Goal: Transaction & Acquisition: Obtain resource

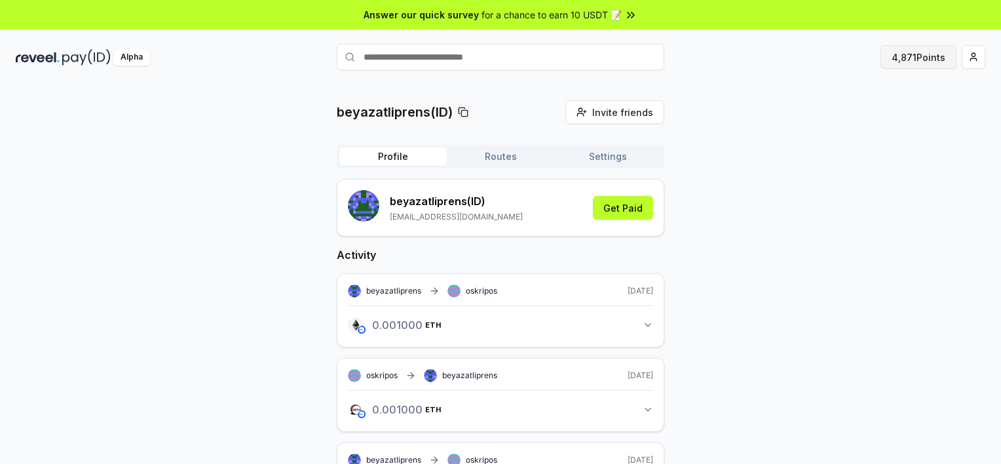
click at [902, 58] on button "4,871 Points" at bounding box center [919, 57] width 76 height 24
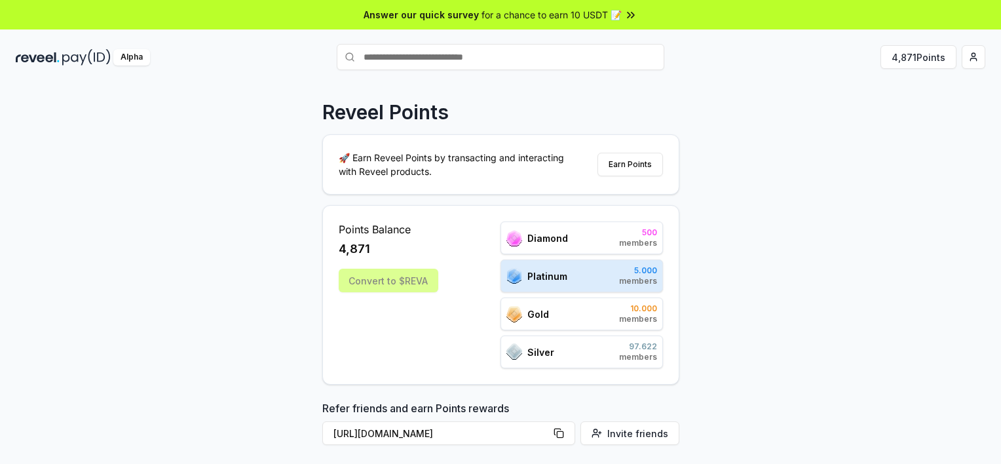
scroll to position [66, 0]
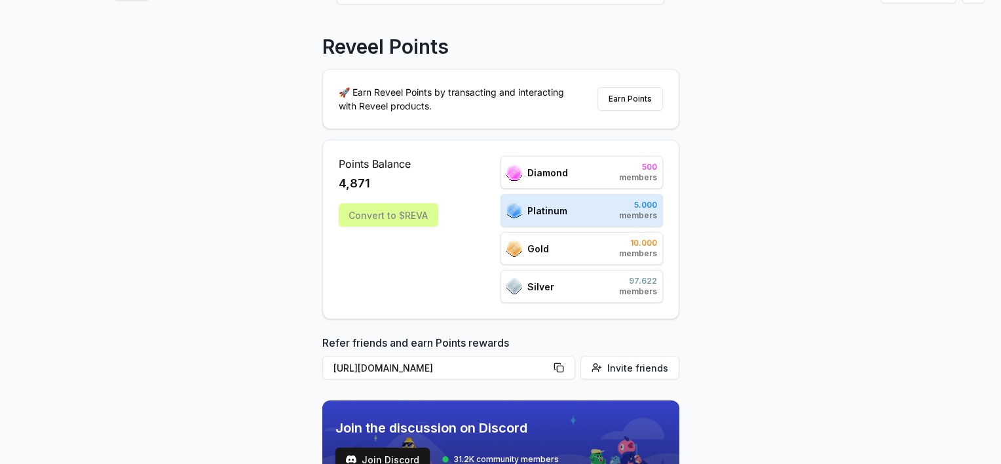
click at [390, 219] on div "Convert to $REVA" at bounding box center [389, 215] width 100 height 24
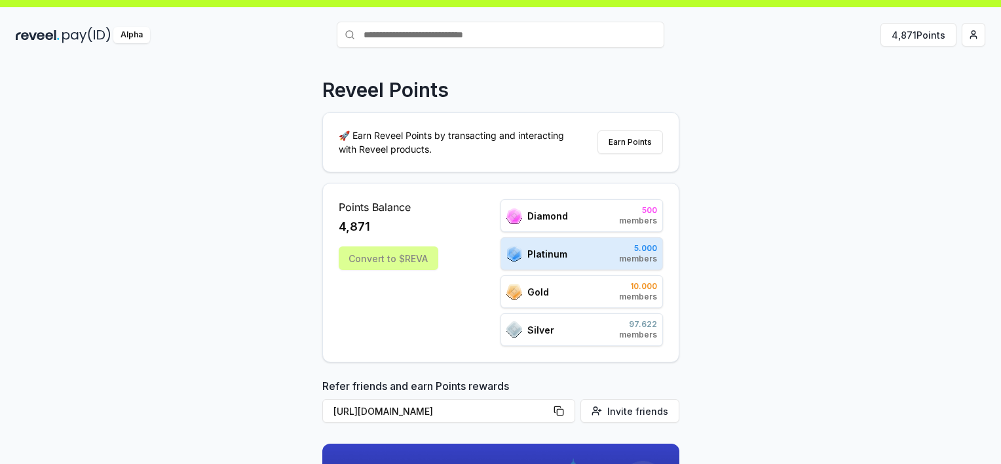
scroll to position [0, 0]
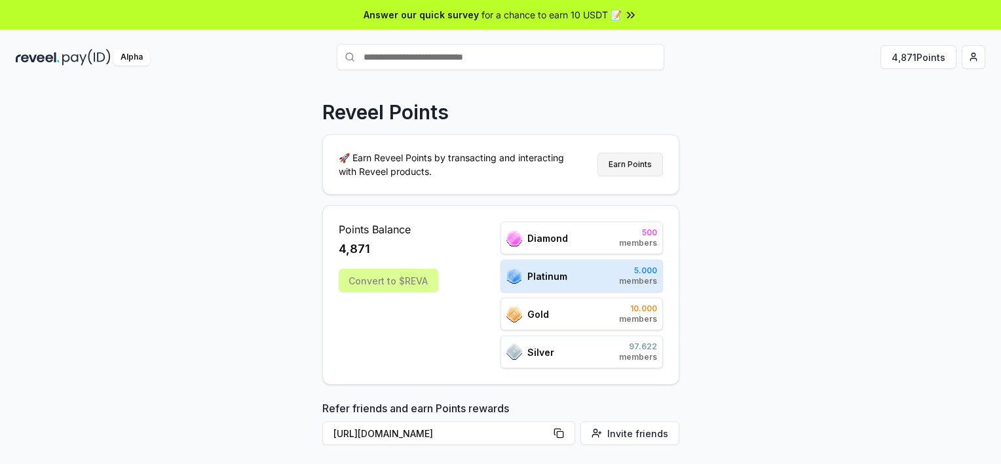
click at [619, 163] on button "Earn Points" at bounding box center [631, 165] width 66 height 24
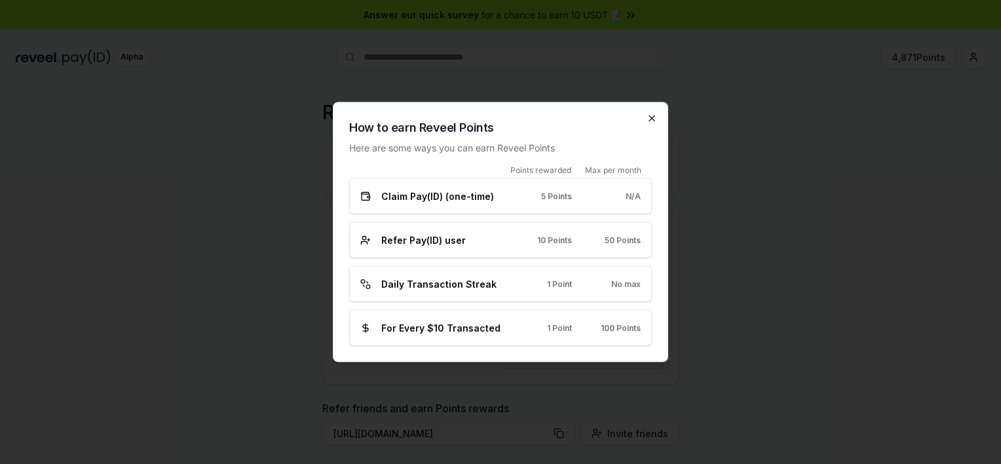
click at [651, 119] on icon "button" at bounding box center [651, 118] width 5 height 5
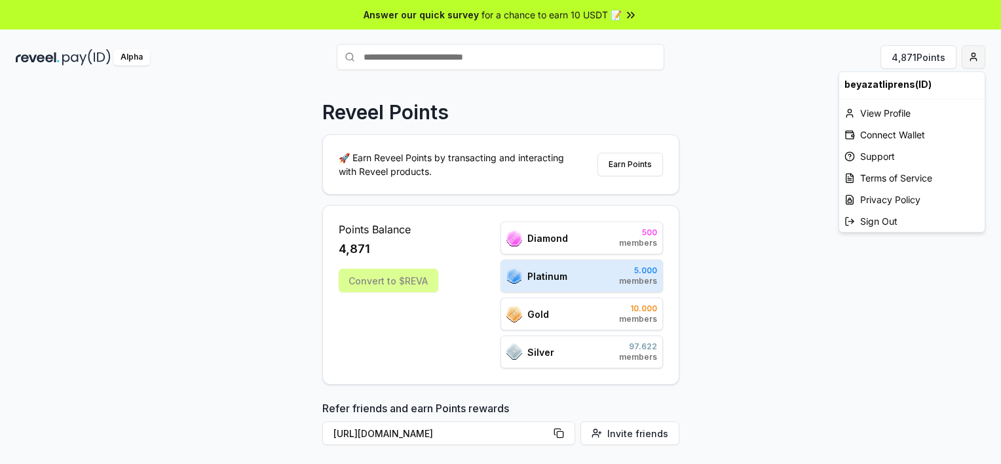
click at [971, 59] on html "Answer our quick survey for a chance to earn 10 USDT 📝 Alpha 4,871 Points Revee…" at bounding box center [500, 232] width 1001 height 464
click at [729, 98] on html "Answer our quick survey for a chance to earn 10 USDT 📝 Alpha 4,871 Points Revee…" at bounding box center [500, 232] width 1001 height 464
click at [969, 57] on html "Answer our quick survey for a chance to earn 10 USDT 📝 Alpha 4,871 Points Revee…" at bounding box center [500, 232] width 1001 height 464
click at [910, 134] on div "Connect Wallet" at bounding box center [911, 135] width 145 height 22
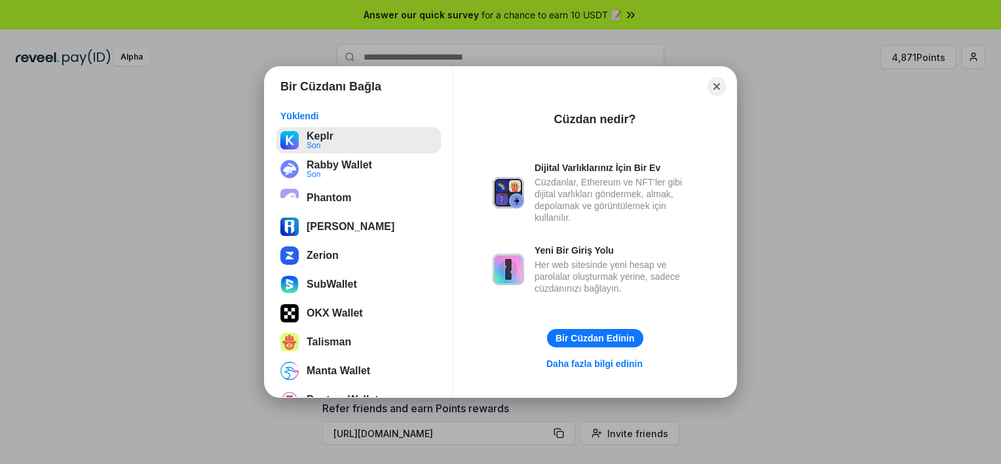
click at [322, 142] on button "Keplr Son" at bounding box center [359, 140] width 164 height 26
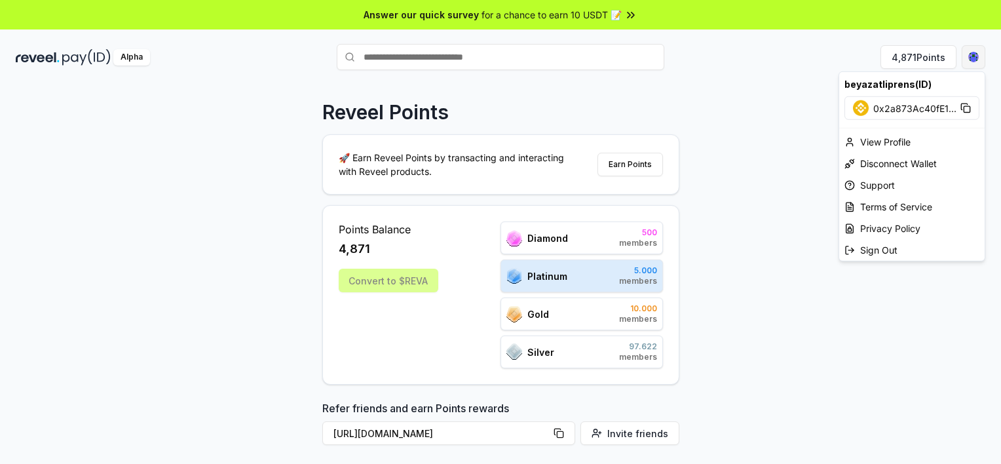
click at [982, 57] on html "Answer our quick survey for a chance to earn 10 USDT 📝 Alpha 4,871 Points Revee…" at bounding box center [500, 232] width 1001 height 464
click at [718, 97] on html "Answer our quick survey for a chance to earn 10 USDT 📝 Alpha 4,871 Points Revee…" at bounding box center [500, 232] width 1001 height 464
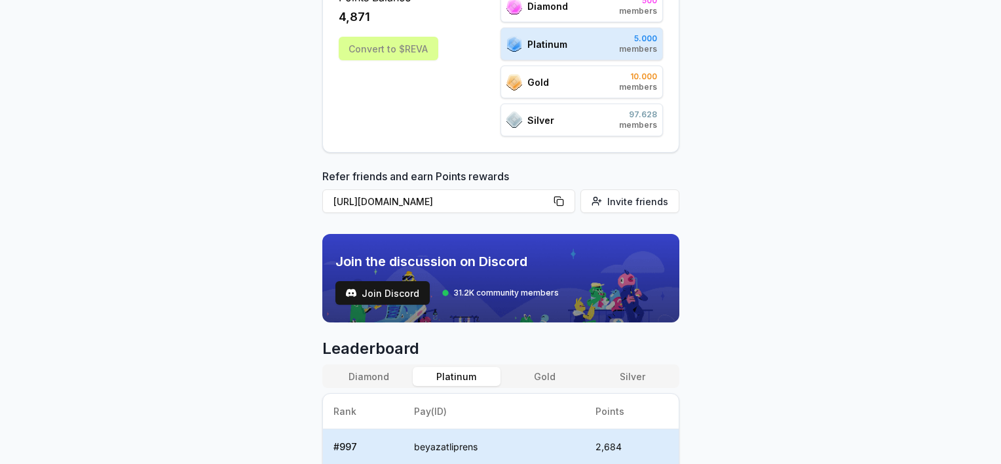
scroll to position [66, 0]
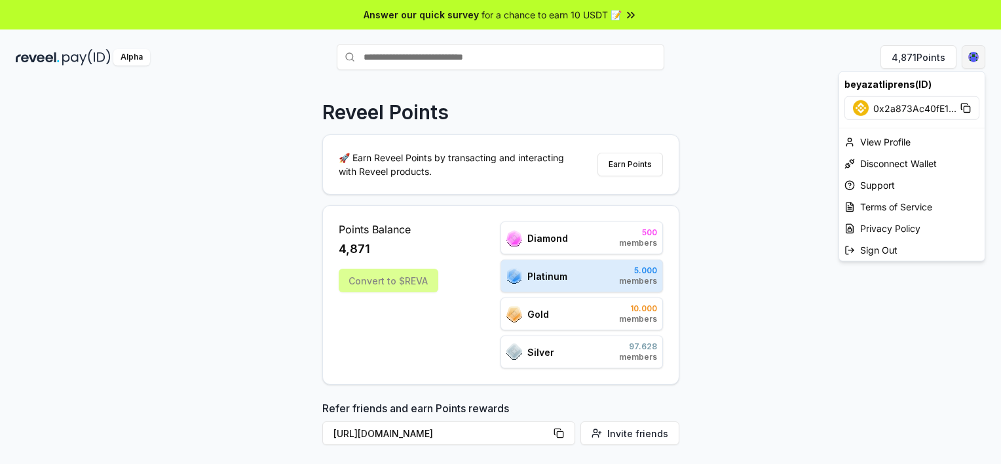
click at [980, 58] on html "Answer our quick survey for a chance to earn 10 USDT 📝 Alpha 4,871 Points Revee…" at bounding box center [500, 232] width 1001 height 464
click at [789, 100] on html "Answer our quick survey for a chance to earn 10 USDT 📝 Alpha 4,871 Points Revee…" at bounding box center [500, 232] width 1001 height 464
